Goal: Information Seeking & Learning: Learn about a topic

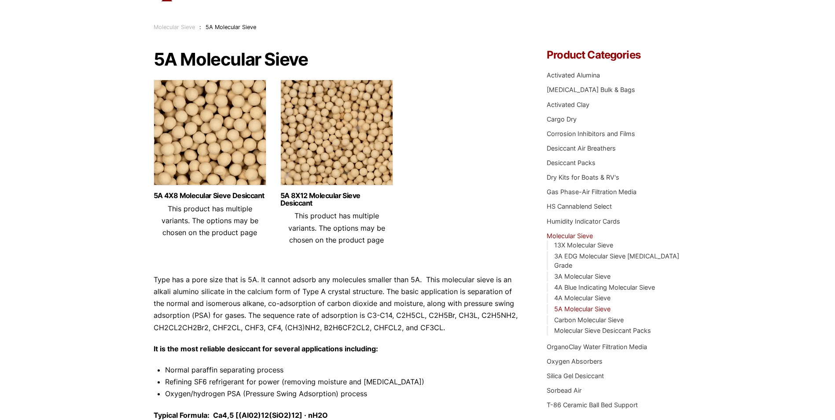
scroll to position [88, 0]
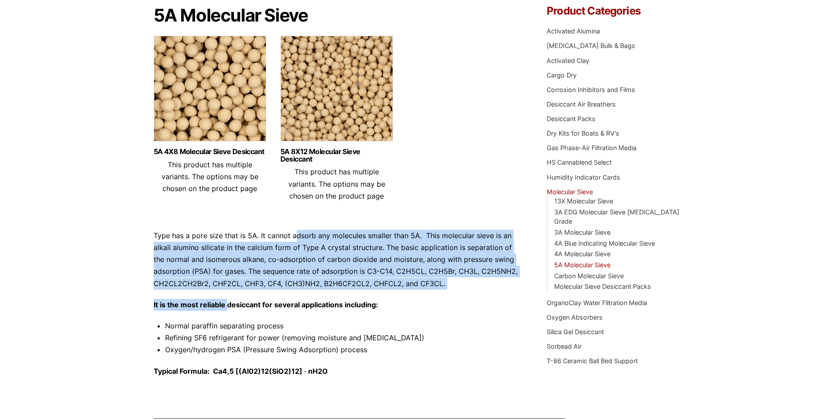
drag, startPoint x: 295, startPoint y: 235, endPoint x: 227, endPoint y: 291, distance: 88.2
click at [227, 291] on div "Type has a pore size that is 5A. It cannot adsorb any molecules smaller than 5A…" at bounding box center [337, 303] width 367 height 147
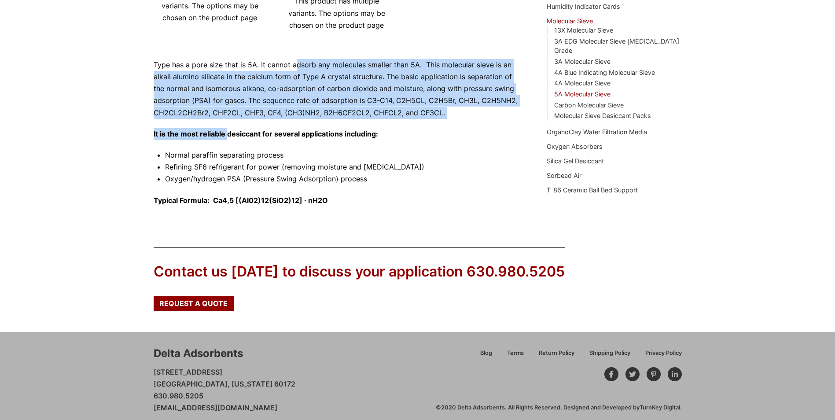
scroll to position [267, 0]
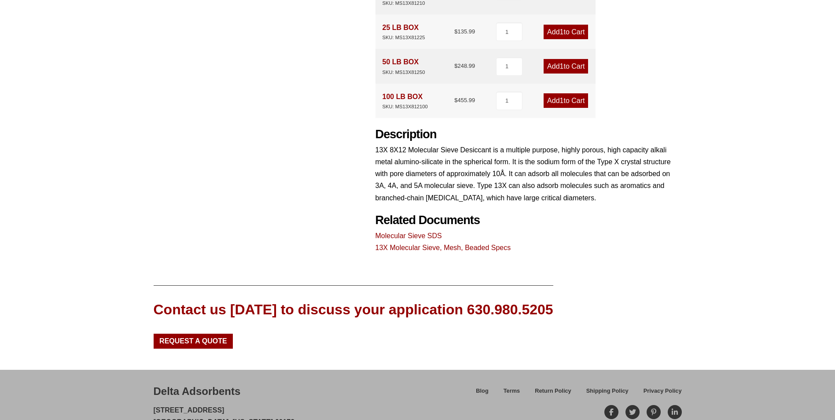
scroll to position [374, 0]
